Goal: Information Seeking & Learning: Learn about a topic

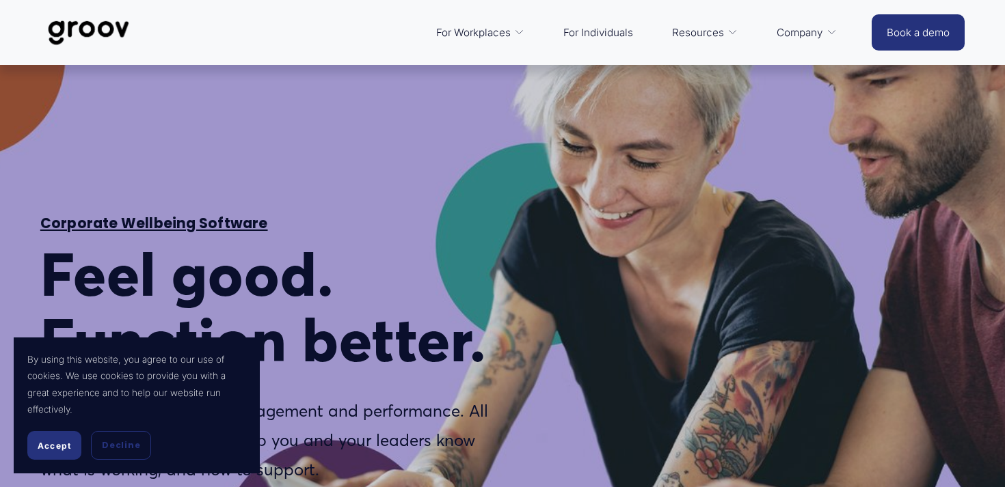
select select "VN"
click at [0, 0] on div "Services" at bounding box center [0, 0] width 0 height 0
click at [0, 0] on span "Services" at bounding box center [0, 0] width 0 height 0
type input "8.08"
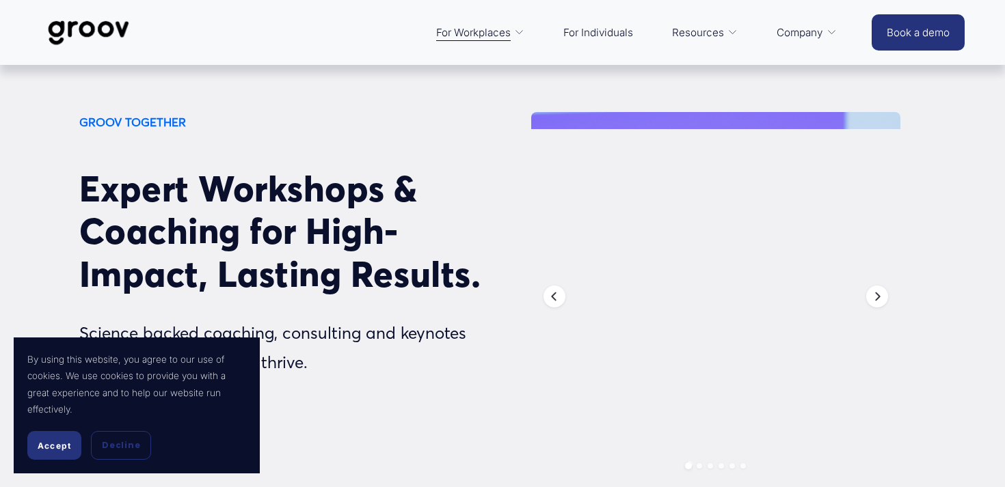
scroll to position [70, 0]
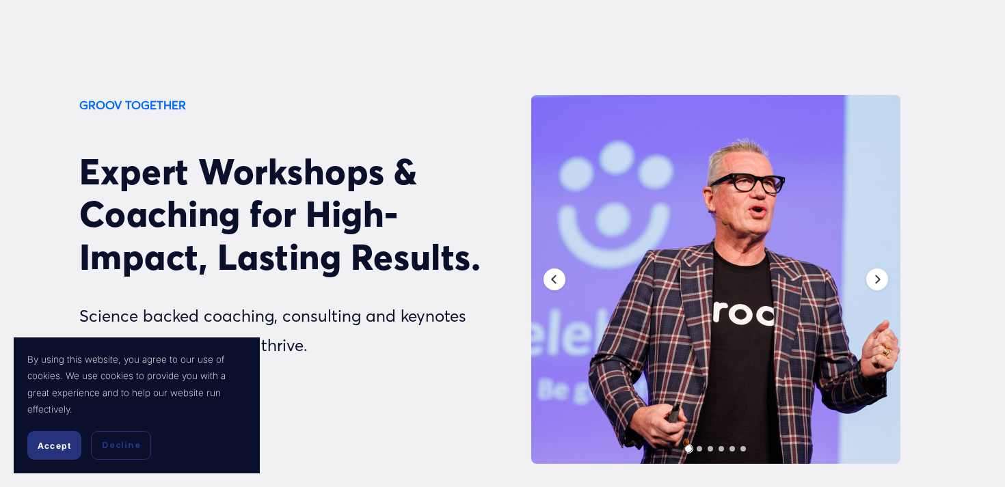
click at [67, 455] on button "Accept" at bounding box center [54, 445] width 54 height 29
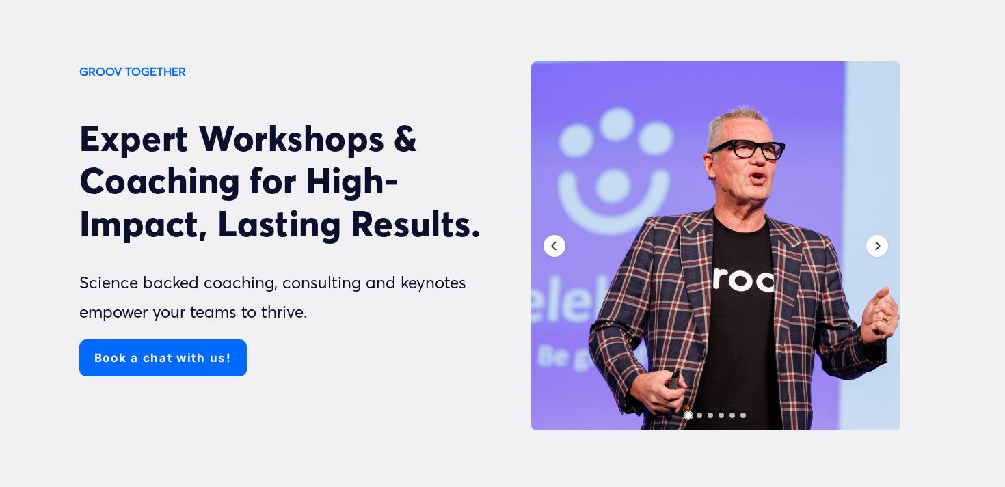
scroll to position [105, 0]
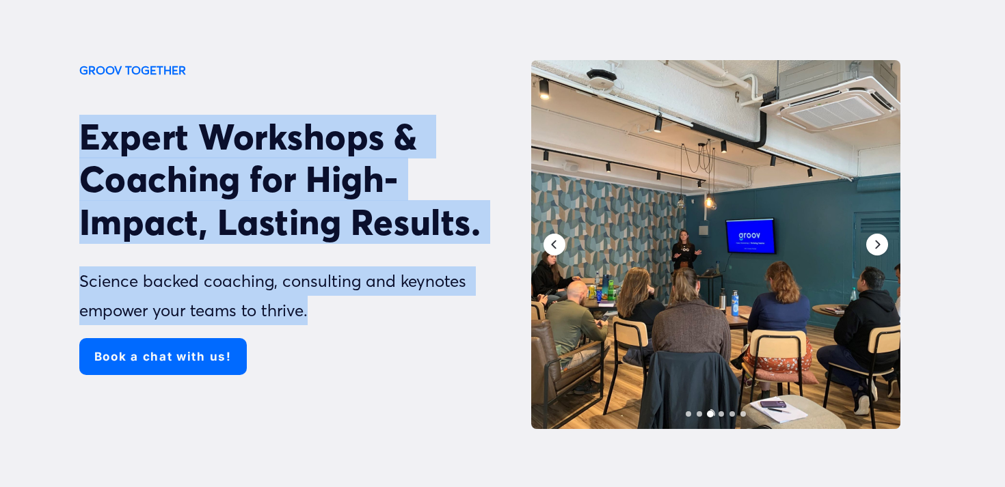
drag, startPoint x: 57, startPoint y: 134, endPoint x: 349, endPoint y: 314, distance: 343.2
click at [349, 314] on div "GROOV TOGETHER Expert Workshops & Coaching for High-Impact, Lasting Results. Sc…" at bounding box center [502, 316] width 1005 height 512
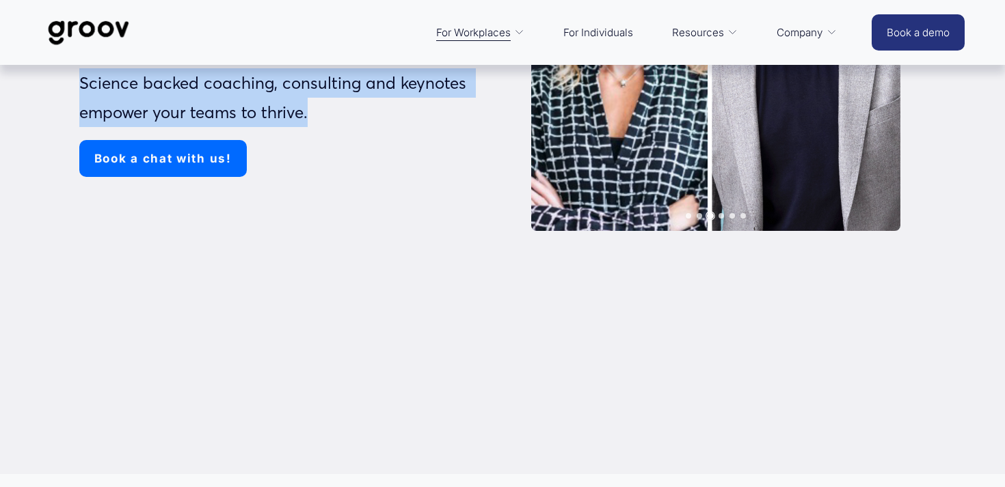
scroll to position [0, 0]
